Goal: Browse casually: Explore the website without a specific task or goal

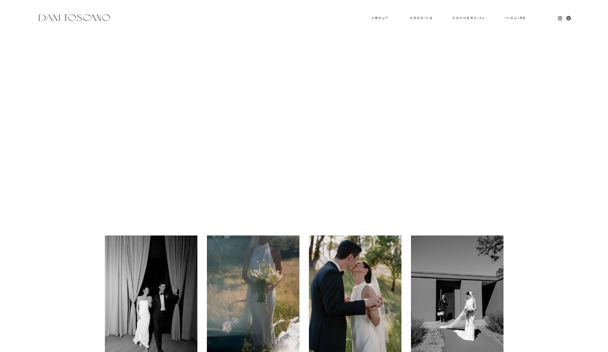
scroll to position [170, 0]
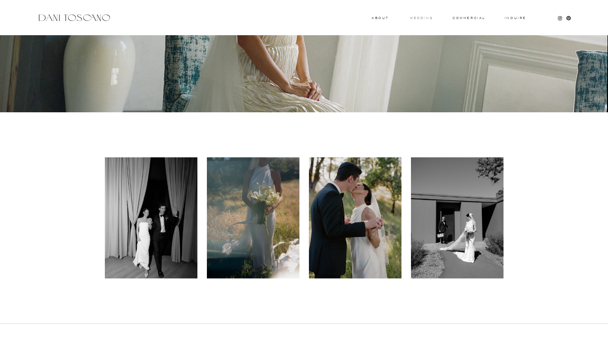
click at [421, 17] on h3 "wedding" at bounding box center [421, 18] width 23 height 2
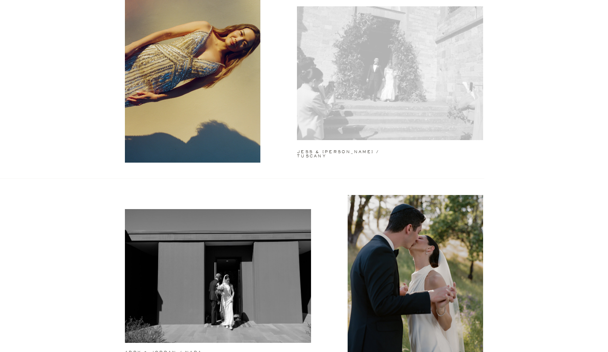
scroll to position [116, 0]
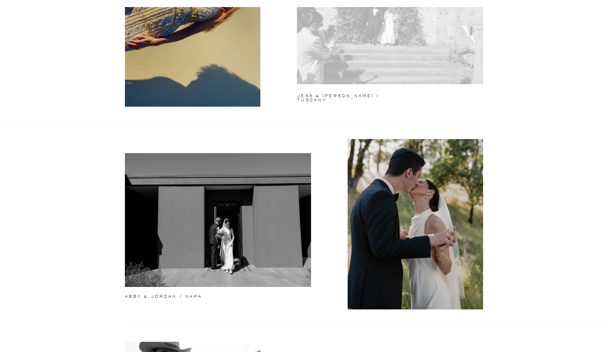
click at [382, 34] on div at bounding box center [390, 17] width 186 height 134
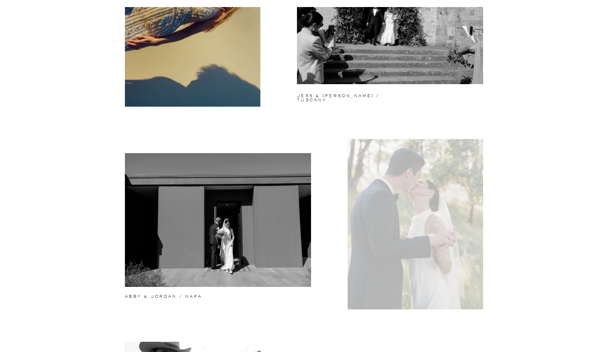
click at [439, 218] on div at bounding box center [415, 224] width 135 height 170
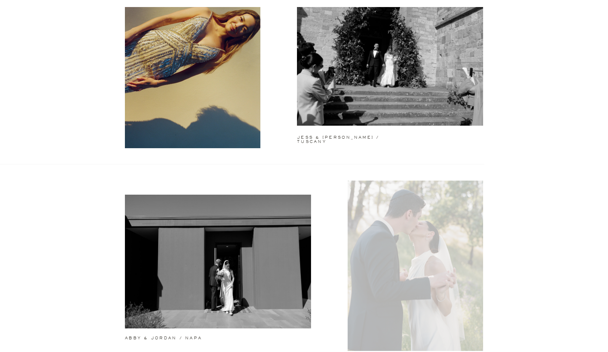
scroll to position [28, 0]
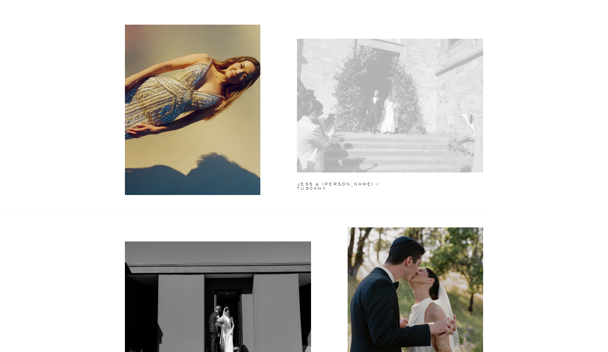
click at [405, 87] on div at bounding box center [390, 106] width 186 height 134
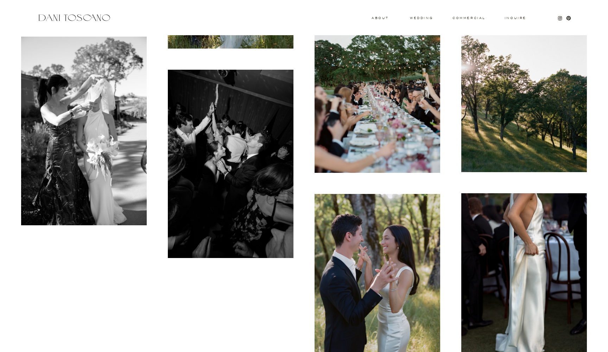
scroll to position [4813, 0]
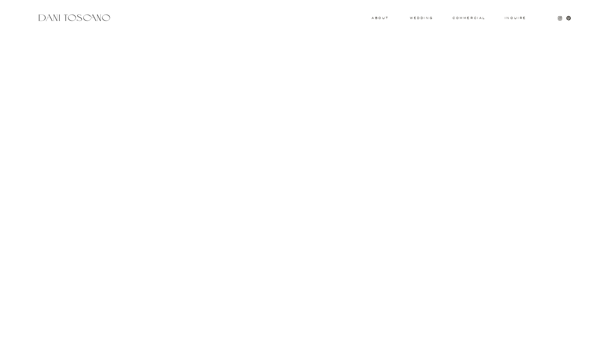
scroll to position [1549, 0]
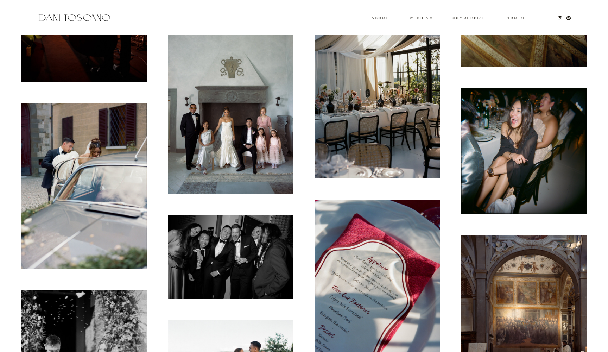
click at [240, 103] on img at bounding box center [231, 100] width 126 height 189
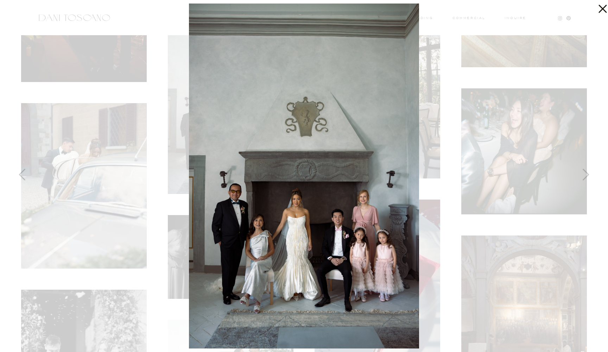
click at [485, 70] on div at bounding box center [304, 176] width 608 height 352
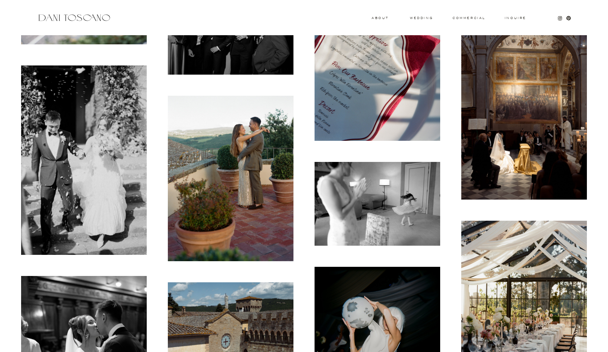
scroll to position [1774, 0]
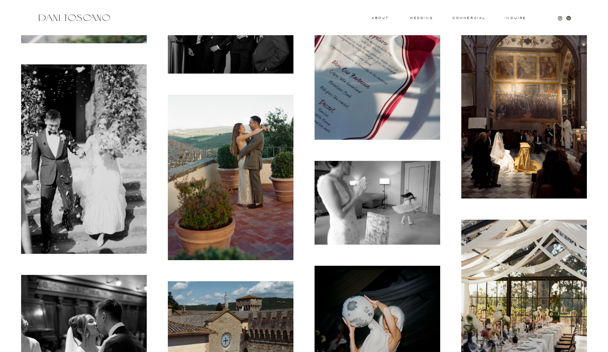
click at [390, 204] on img at bounding box center [377, 203] width 126 height 84
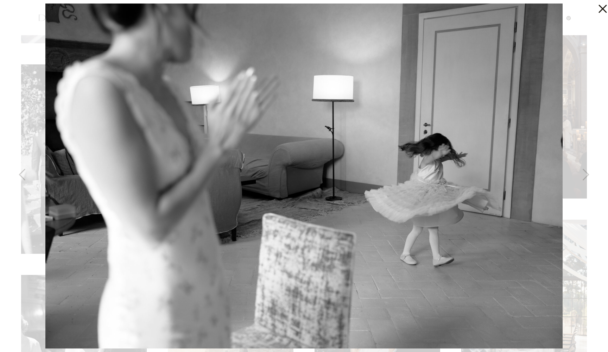
click at [599, 11] on icon at bounding box center [601, 7] width 14 height 14
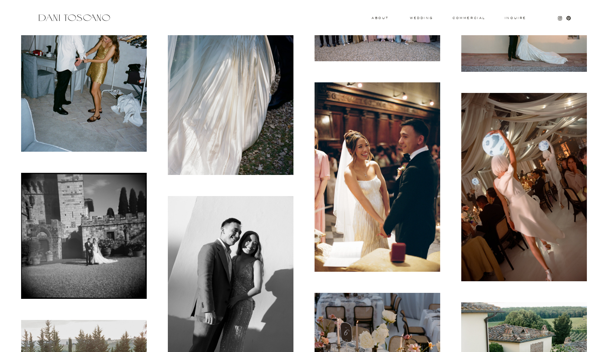
scroll to position [4184, 0]
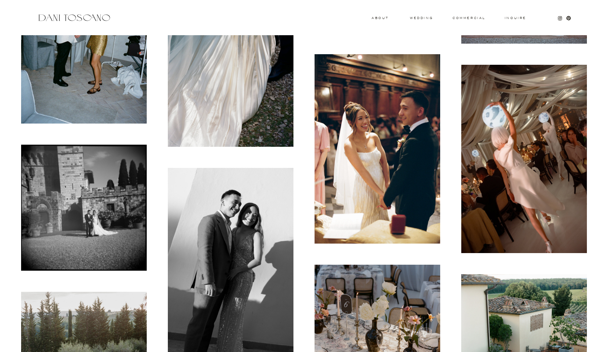
click at [499, 180] on img at bounding box center [524, 159] width 126 height 189
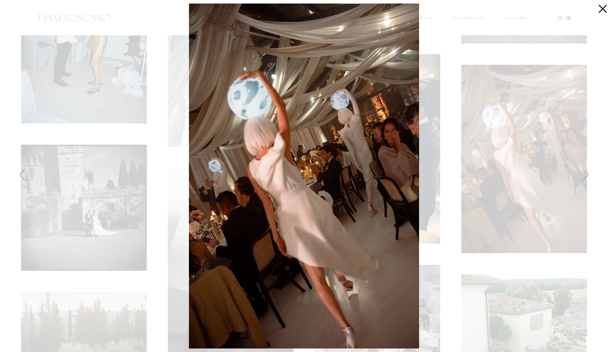
click at [499, 180] on div at bounding box center [304, 176] width 608 height 352
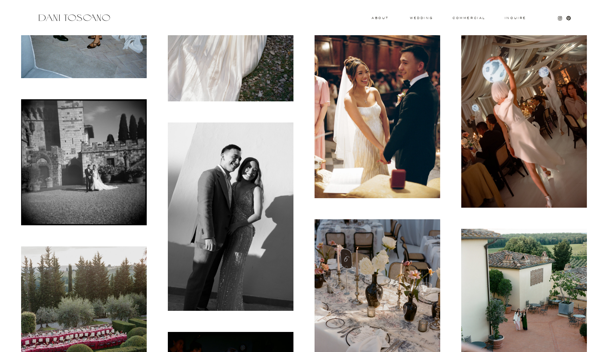
scroll to position [4308, 0]
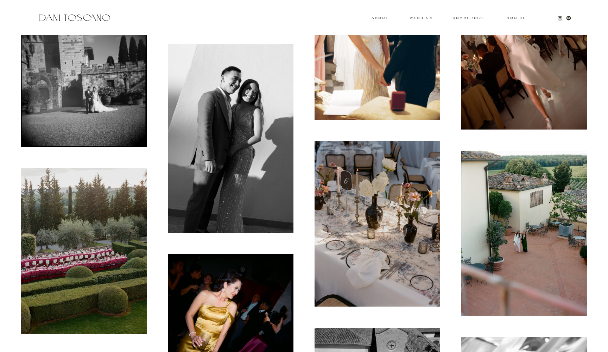
click at [551, 242] on img at bounding box center [524, 233] width 126 height 165
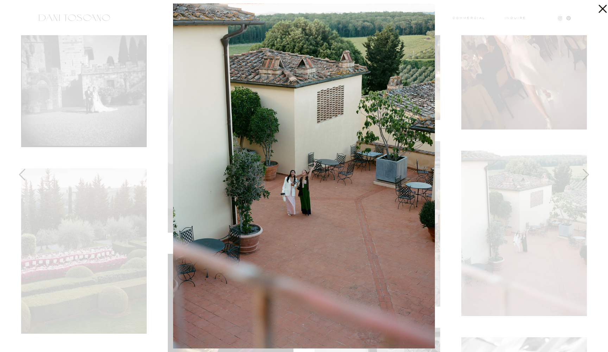
click at [499, 264] on div at bounding box center [304, 176] width 608 height 352
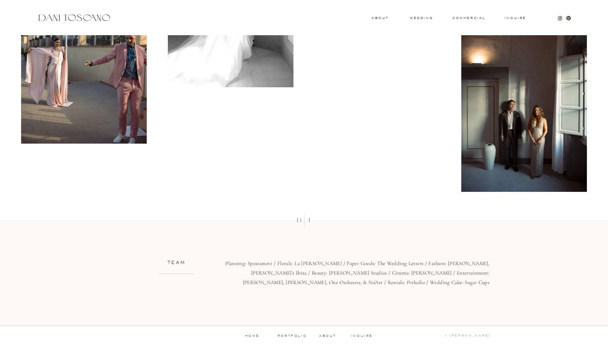
scroll to position [6823, 0]
